Goal: Information Seeking & Learning: Compare options

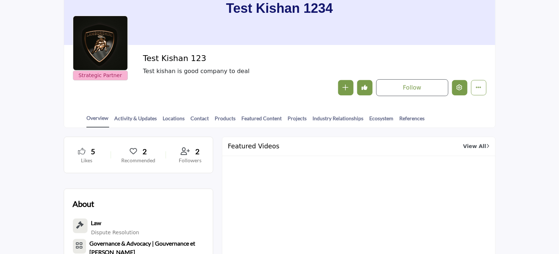
scroll to position [73, 0]
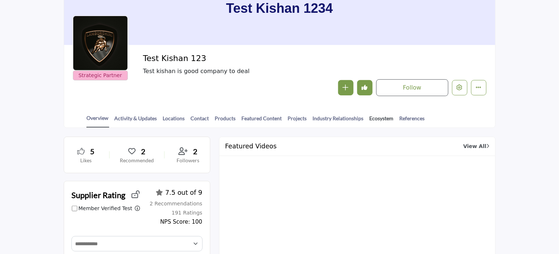
click at [372, 118] on link "Ecosystem" at bounding box center [381, 121] width 25 height 13
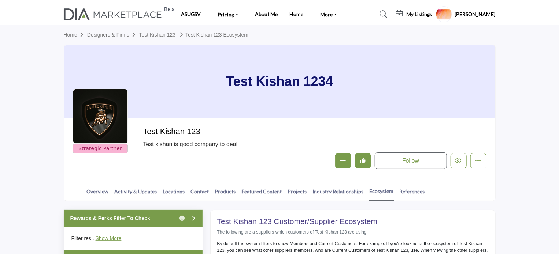
click at [160, 140] on span "Test kishan is good company to deal" at bounding box center [260, 144] width 234 height 9
click at [156, 178] on div "Overview Activity & Updates Locations Contact Products Featured Content Project…" at bounding box center [288, 189] width 413 height 23
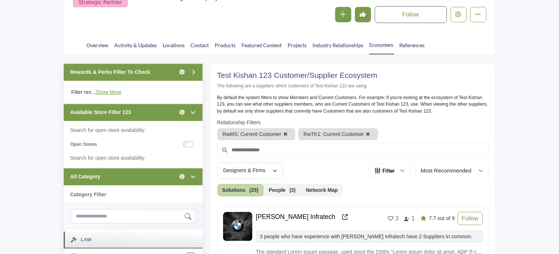
click at [156, 113] on div "Available Store Filter 123 Click to view information" at bounding box center [133, 112] width 139 height 17
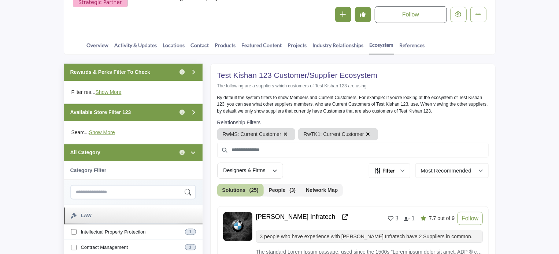
click at [164, 74] on div "Rewards & Perks Filter To Check Click to view information" at bounding box center [133, 72] width 139 height 17
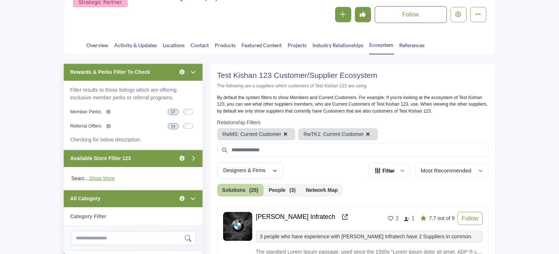
click at [164, 78] on div "Rewards & Perks Filter To Check Click to view information" at bounding box center [133, 72] width 139 height 17
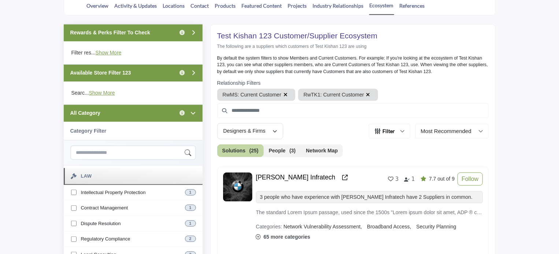
scroll to position [183, 0]
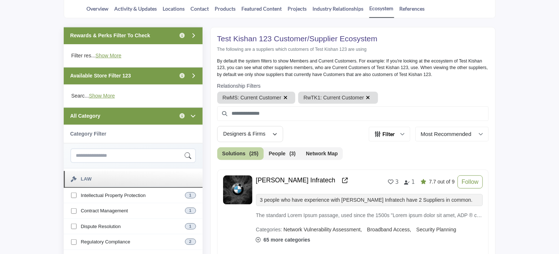
click at [163, 37] on div "Rewards & Perks Filter To Check Click to view information" at bounding box center [133, 35] width 139 height 17
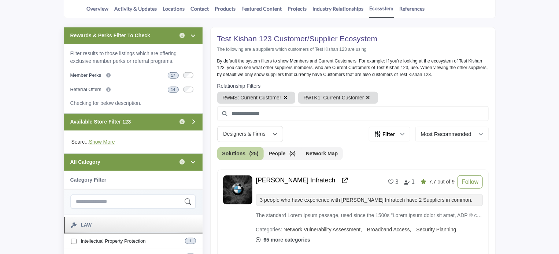
click at [152, 31] on div "Rewards & Perks Filter To Check Click to view information" at bounding box center [133, 35] width 139 height 17
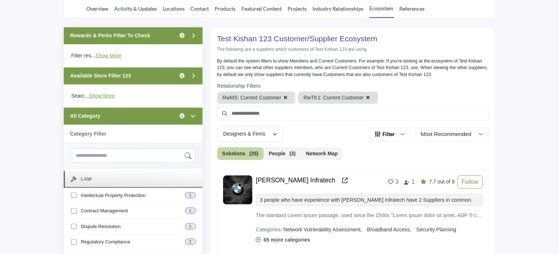
click at [150, 115] on div "All Category Click to view information" at bounding box center [133, 116] width 139 height 17
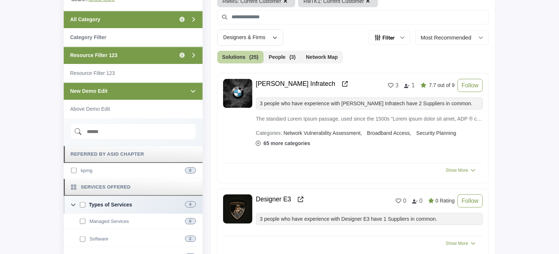
scroll to position [293, 0]
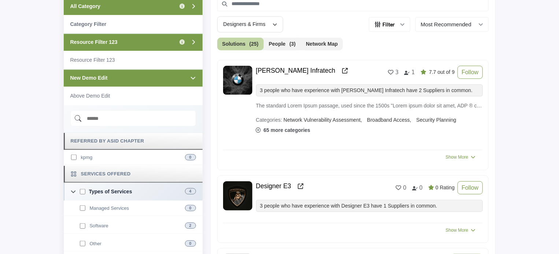
click at [138, 79] on div "New Demo Edit" at bounding box center [133, 78] width 139 height 17
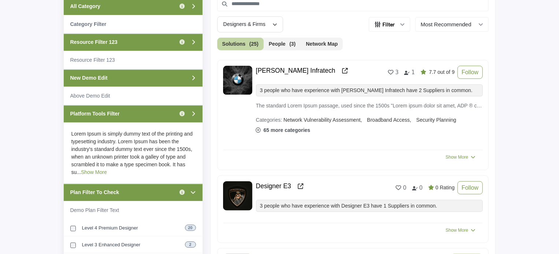
click at [81, 174] on link "Show More" at bounding box center [94, 172] width 26 height 6
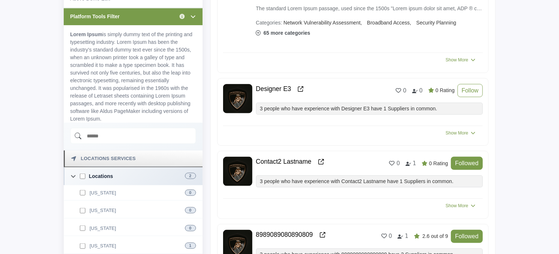
scroll to position [439, 0]
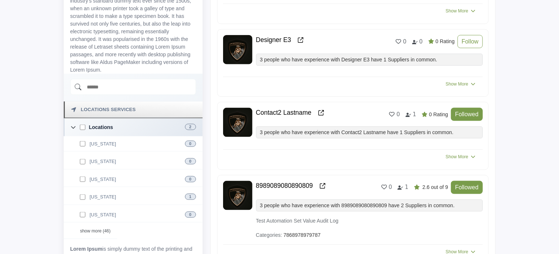
click at [144, 92] on input "Search Demographic" at bounding box center [133, 87] width 126 height 16
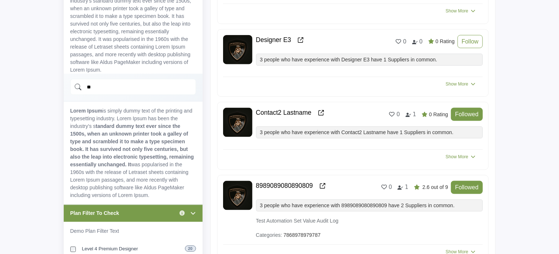
type input "*"
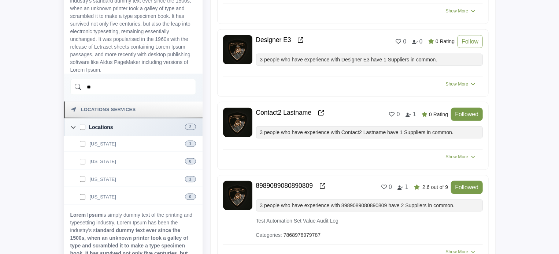
type input "*"
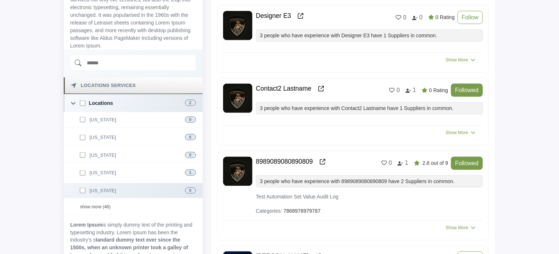
scroll to position [476, 0]
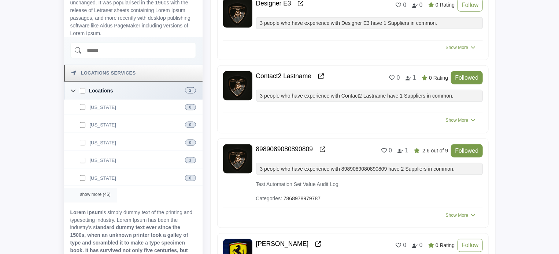
click at [92, 192] on div "show more (46)" at bounding box center [90, 196] width 53 height 14
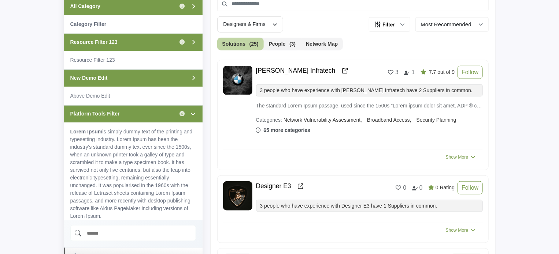
scroll to position [256, 0]
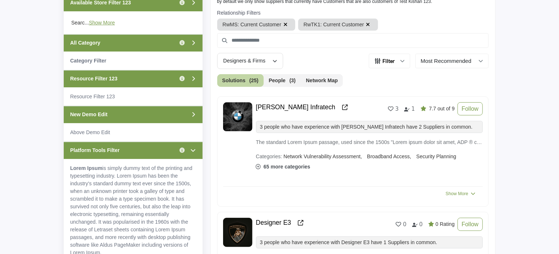
click at [128, 47] on div "All Category Click to view information" at bounding box center [133, 42] width 139 height 17
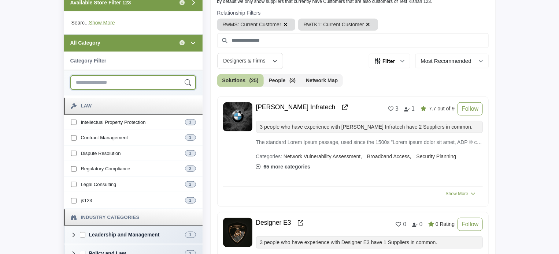
click at [117, 78] on input "Search Category" at bounding box center [133, 82] width 126 height 15
type input "***"
type input "*******"
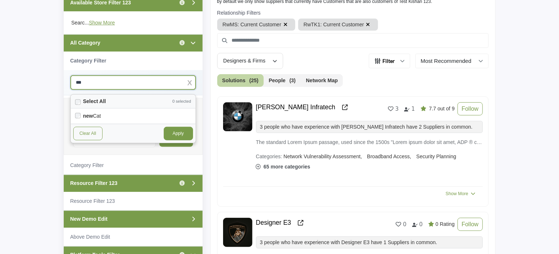
type input "***"
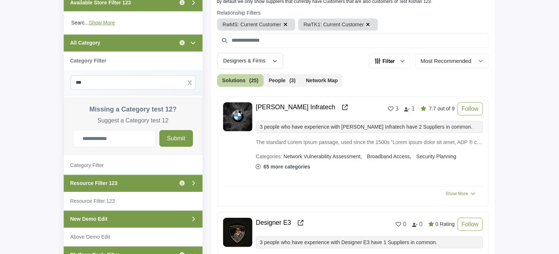
click at [189, 82] on button "button" at bounding box center [190, 81] width 5 height 5
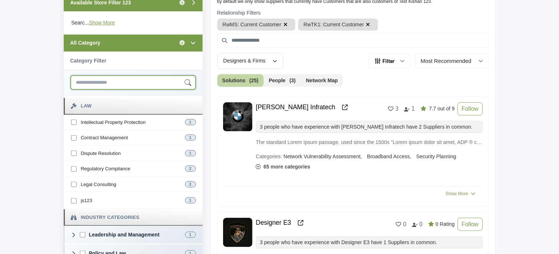
click at [130, 82] on input "Search Category" at bounding box center [133, 82] width 126 height 15
type input "***"
type input "*******"
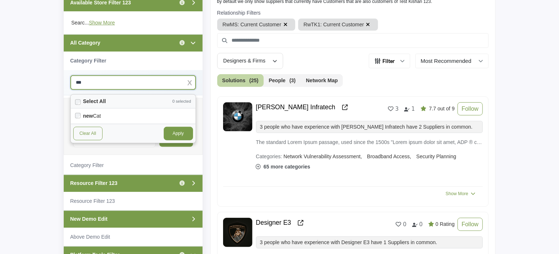
type input "***"
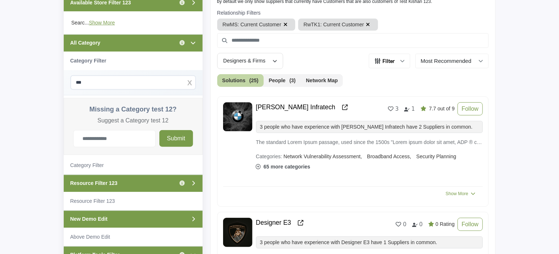
click at [191, 82] on button "button" at bounding box center [190, 81] width 5 height 5
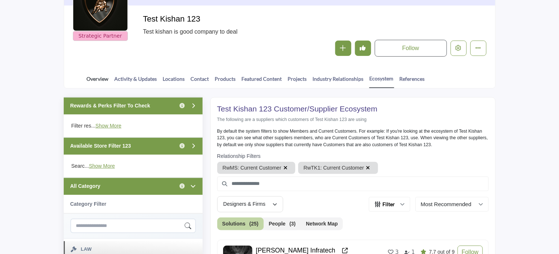
scroll to position [110, 0]
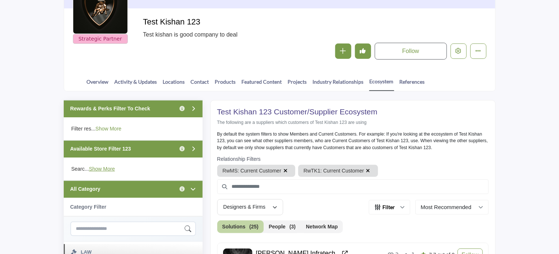
click at [101, 128] on link "Show More" at bounding box center [109, 129] width 26 height 6
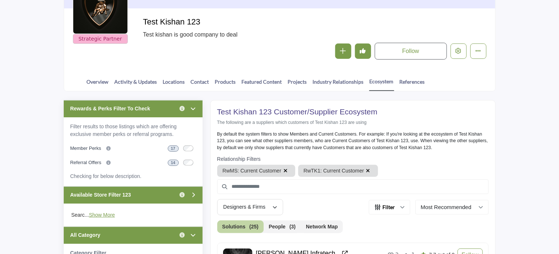
scroll to position [0, 0]
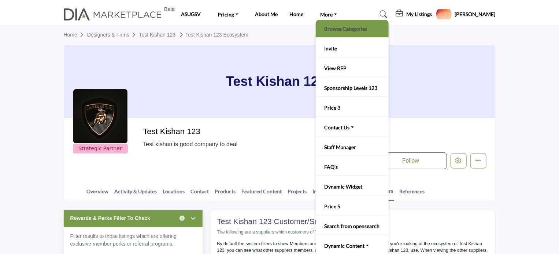
click at [334, 27] on link "Browse Categories" at bounding box center [352, 28] width 66 height 10
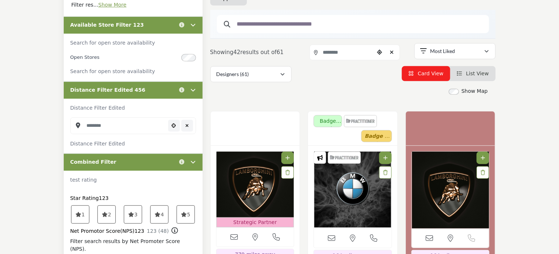
scroll to position [110, 0]
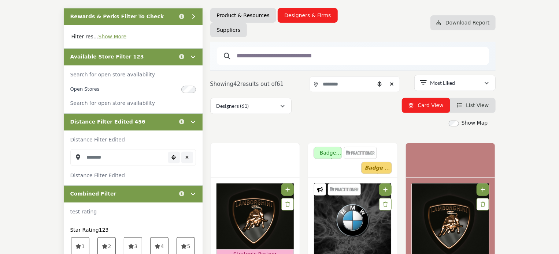
click at [158, 54] on div "Available Store Filter 123 Click to view information" at bounding box center [133, 56] width 139 height 17
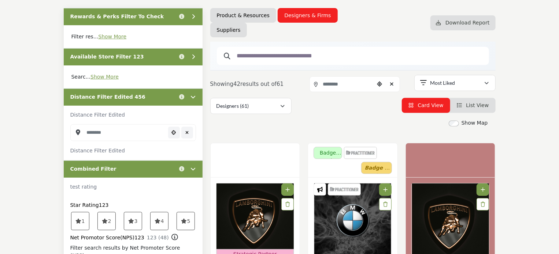
click at [162, 119] on div "Distance Filter Edited" at bounding box center [133, 115] width 139 height 19
click at [163, 99] on div "Distance Filter Edited 456 Click to view information" at bounding box center [133, 97] width 139 height 17
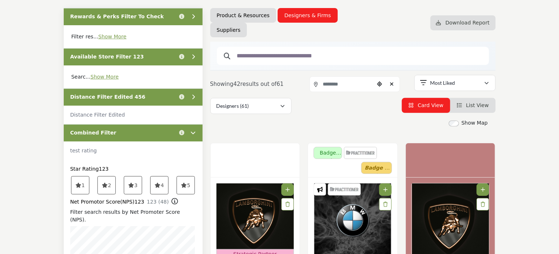
click at [169, 134] on div "Combined Filter Click to view information" at bounding box center [133, 132] width 139 height 17
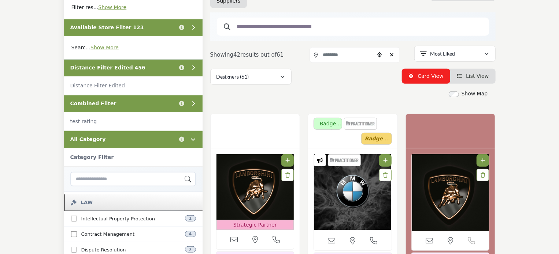
scroll to position [183, 0]
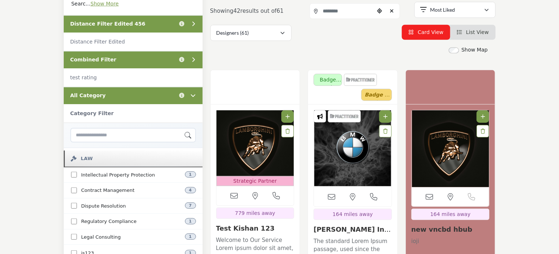
click at [157, 98] on div "All Category Click to view information" at bounding box center [133, 95] width 139 height 17
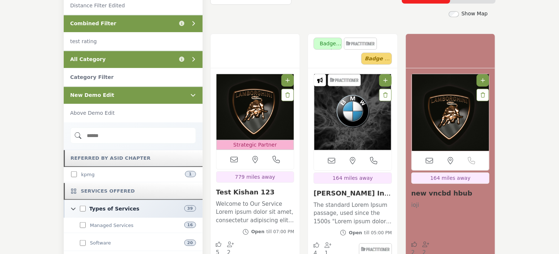
scroll to position [220, 0]
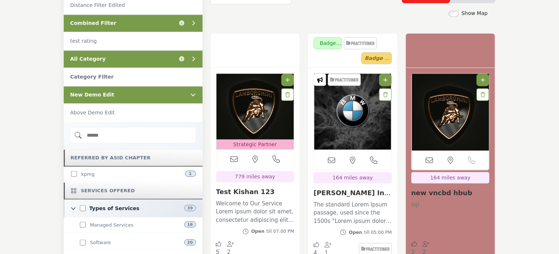
click at [156, 97] on div "New Demo Edit" at bounding box center [133, 94] width 139 height 17
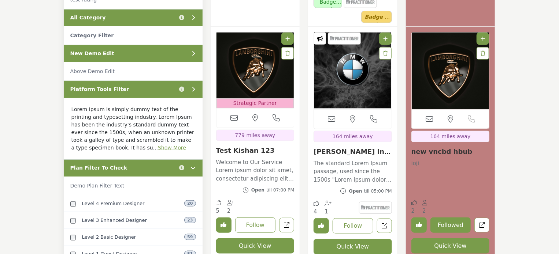
scroll to position [293, 0]
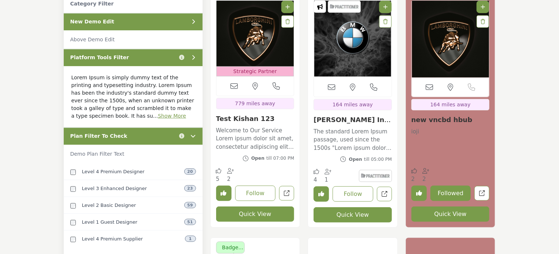
click at [154, 56] on div "Platform Tools Filter Click to view information" at bounding box center [133, 57] width 139 height 17
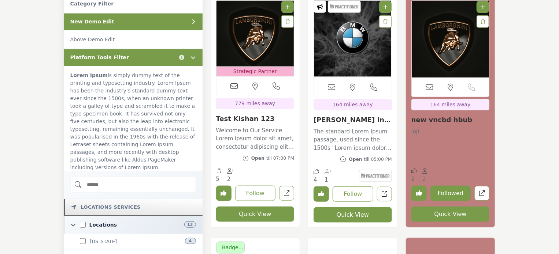
click at [151, 57] on div "Platform Tools Filter Click to view information" at bounding box center [133, 57] width 139 height 17
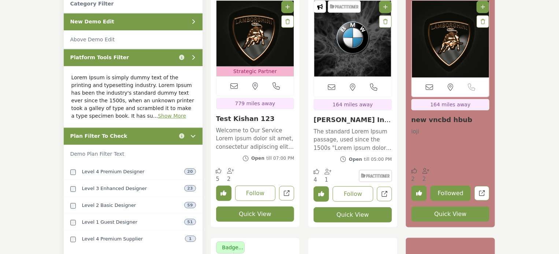
click at [148, 138] on div "Plan Filter To Check Click to view information" at bounding box center [133, 136] width 139 height 17
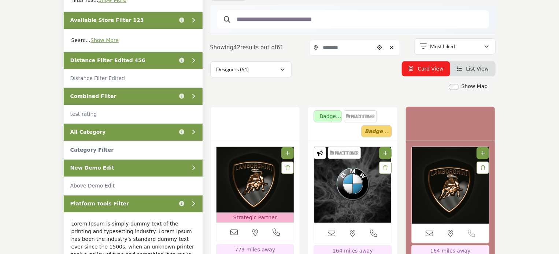
scroll to position [73, 0]
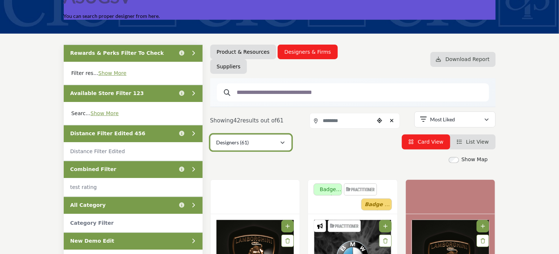
click at [281, 147] on button "Designers (61)" at bounding box center [250, 143] width 81 height 16
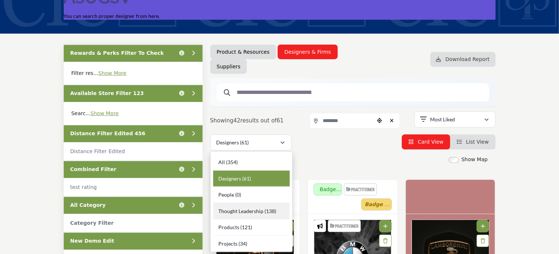
click at [259, 211] on span "Thought Leadership" at bounding box center [240, 211] width 45 height 6
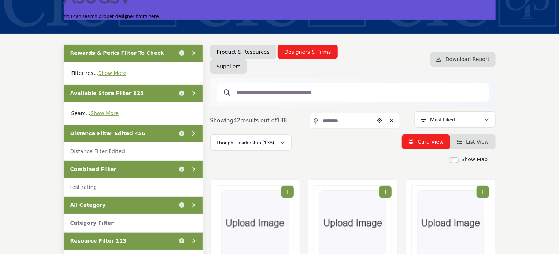
scroll to position [183, 0]
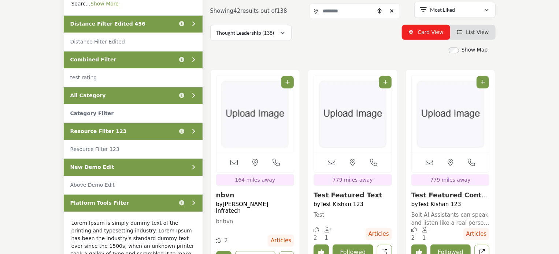
click at [131, 130] on div "Resource Filter 123 Click to view information" at bounding box center [133, 131] width 139 height 17
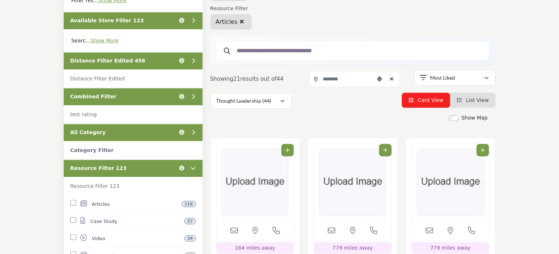
scroll to position [146, 0]
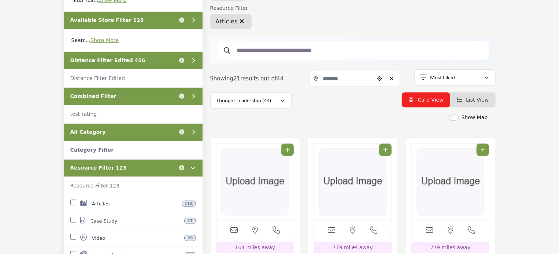
click at [239, 20] on icon "button" at bounding box center [241, 21] width 4 height 6
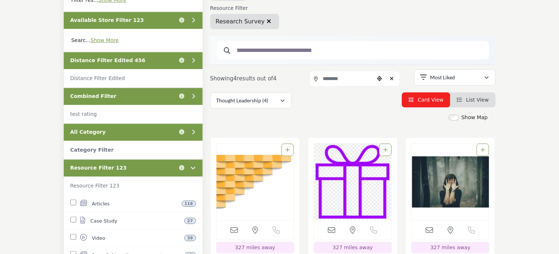
click at [142, 62] on div "Distance Filter Edited 456 Click to view information" at bounding box center [133, 60] width 139 height 17
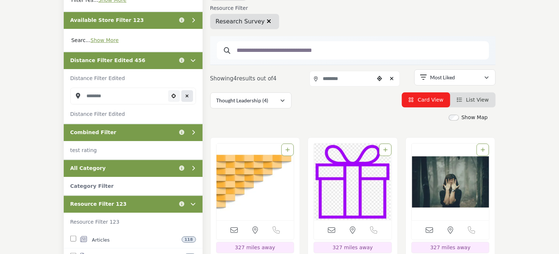
click at [186, 96] on icon "Clear search location" at bounding box center [186, 96] width 3 height 4
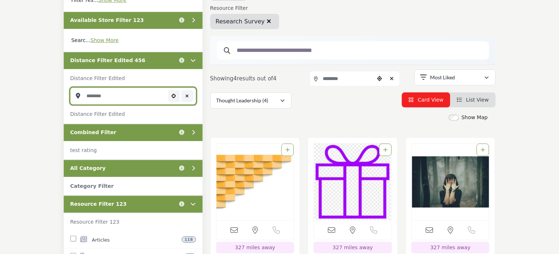
type input "***"
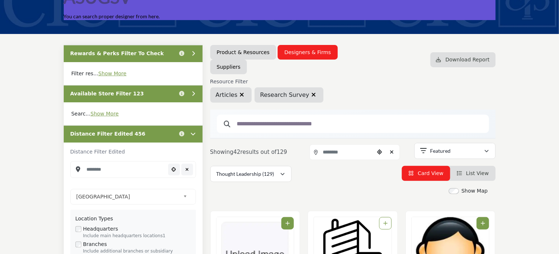
scroll to position [73, 0]
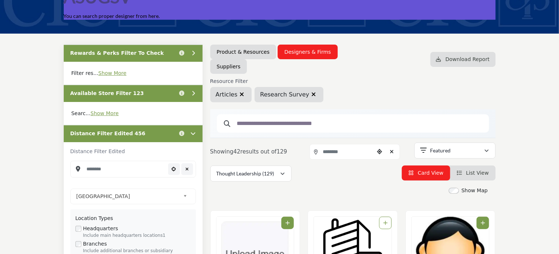
click at [311, 94] on icon "button" at bounding box center [313, 95] width 4 height 6
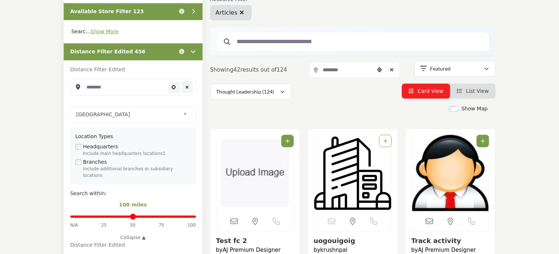
scroll to position [146, 0]
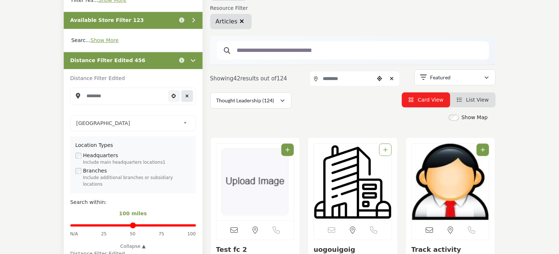
click at [187, 94] on icon "Clear search location" at bounding box center [186, 96] width 3 height 4
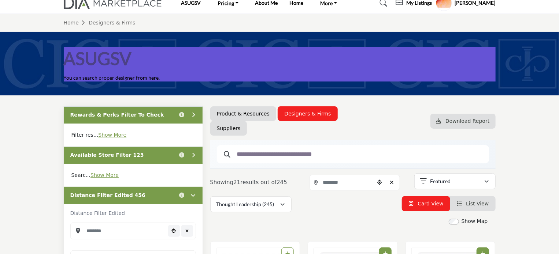
scroll to position [0, 0]
